Goal: Task Accomplishment & Management: Manage account settings

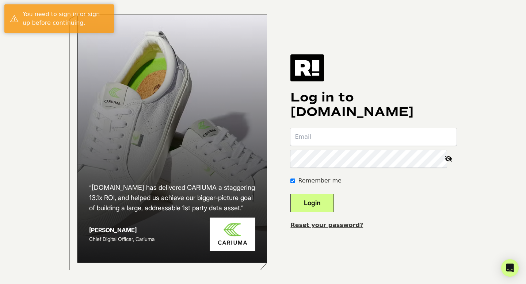
click at [335, 135] on input "email" at bounding box center [373, 137] width 166 height 18
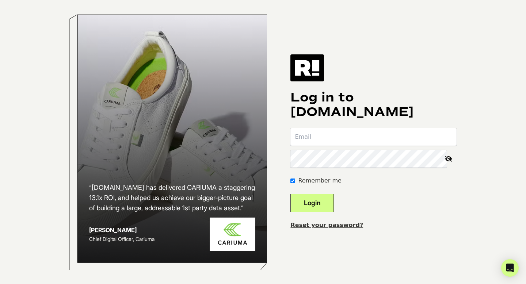
type input "[PERSON_NAME][EMAIL_ADDRESS][PERSON_NAME][DOMAIN_NAME]"
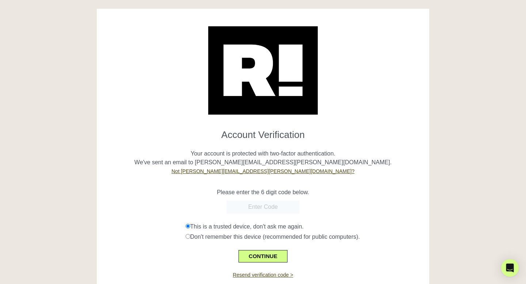
click at [284, 206] on input "text" at bounding box center [262, 206] width 73 height 13
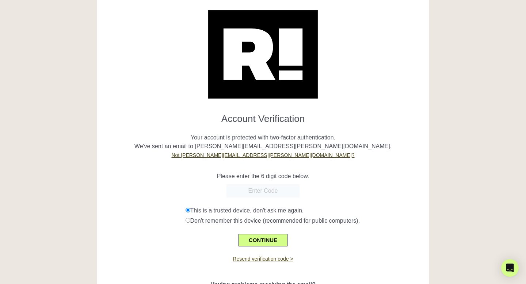
scroll to position [17, 0]
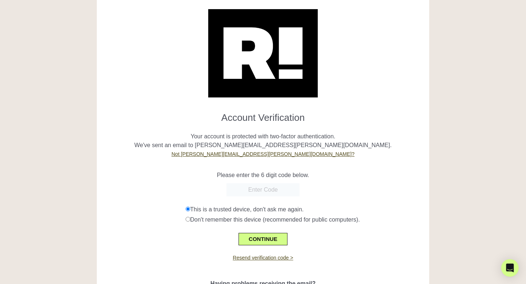
paste input "698881"
type input "698881"
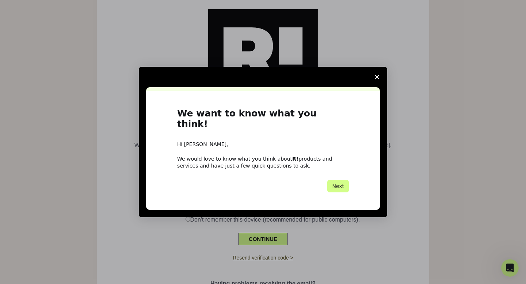
scroll to position [0, 0]
click at [374, 83] on span "Close survey" at bounding box center [376, 77] width 20 height 20
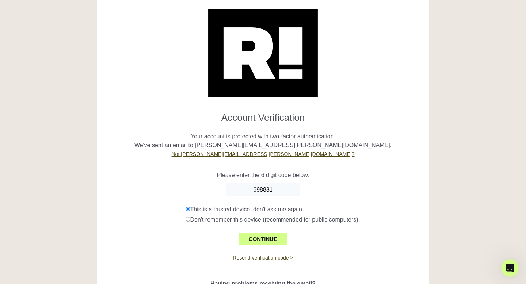
click at [313, 188] on div "698881" at bounding box center [262, 189] width 321 height 13
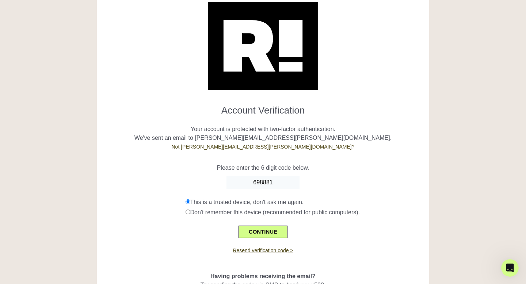
scroll to position [25, 0]
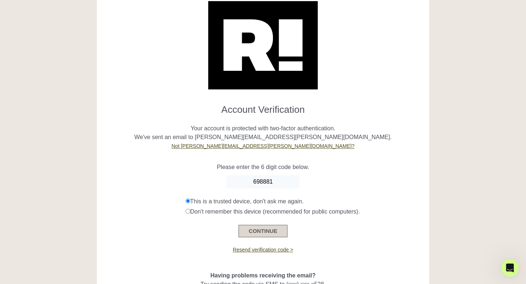
click at [252, 230] on button "CONTINUE" at bounding box center [262, 231] width 49 height 12
